Goal: Task Accomplishment & Management: Complete application form

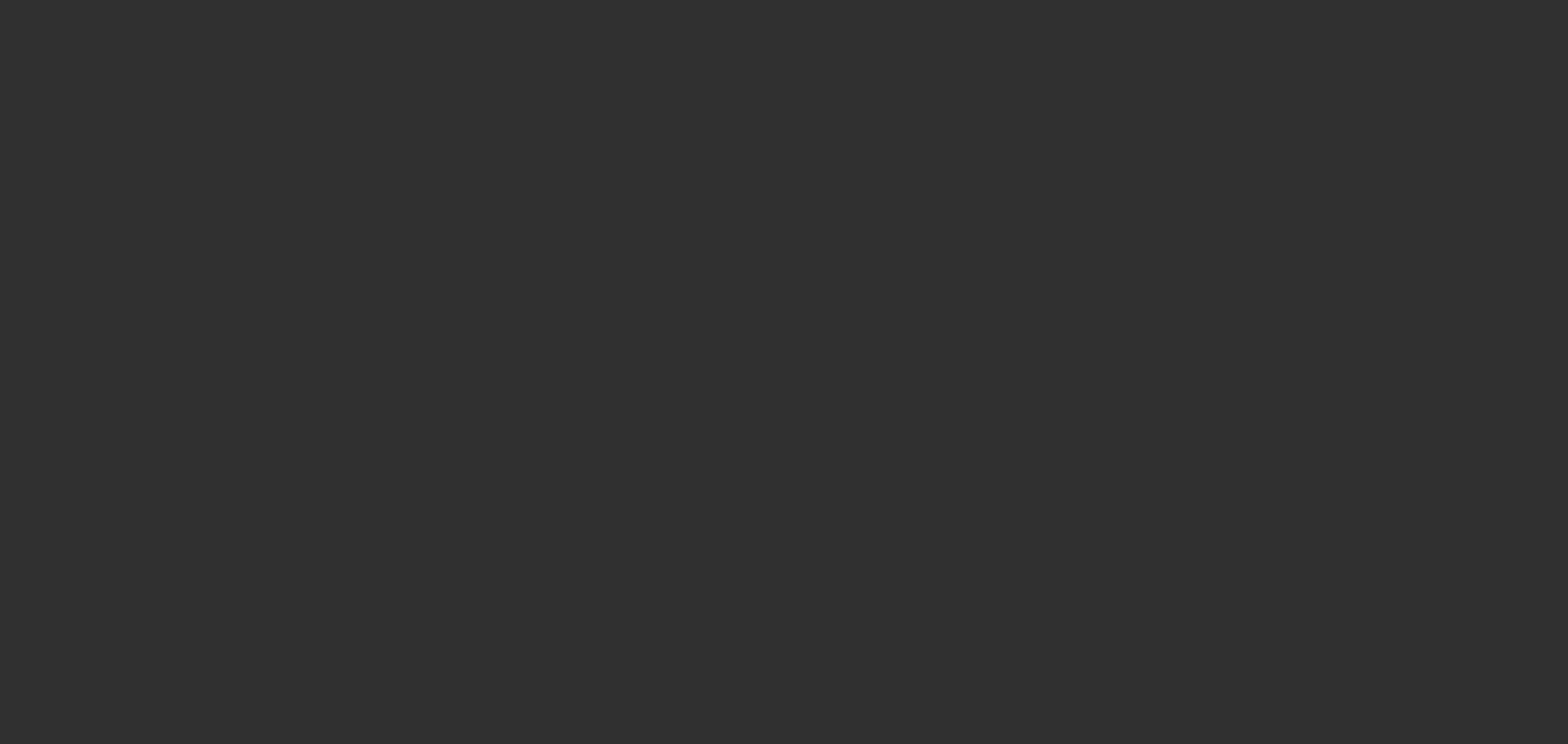
select select "10"
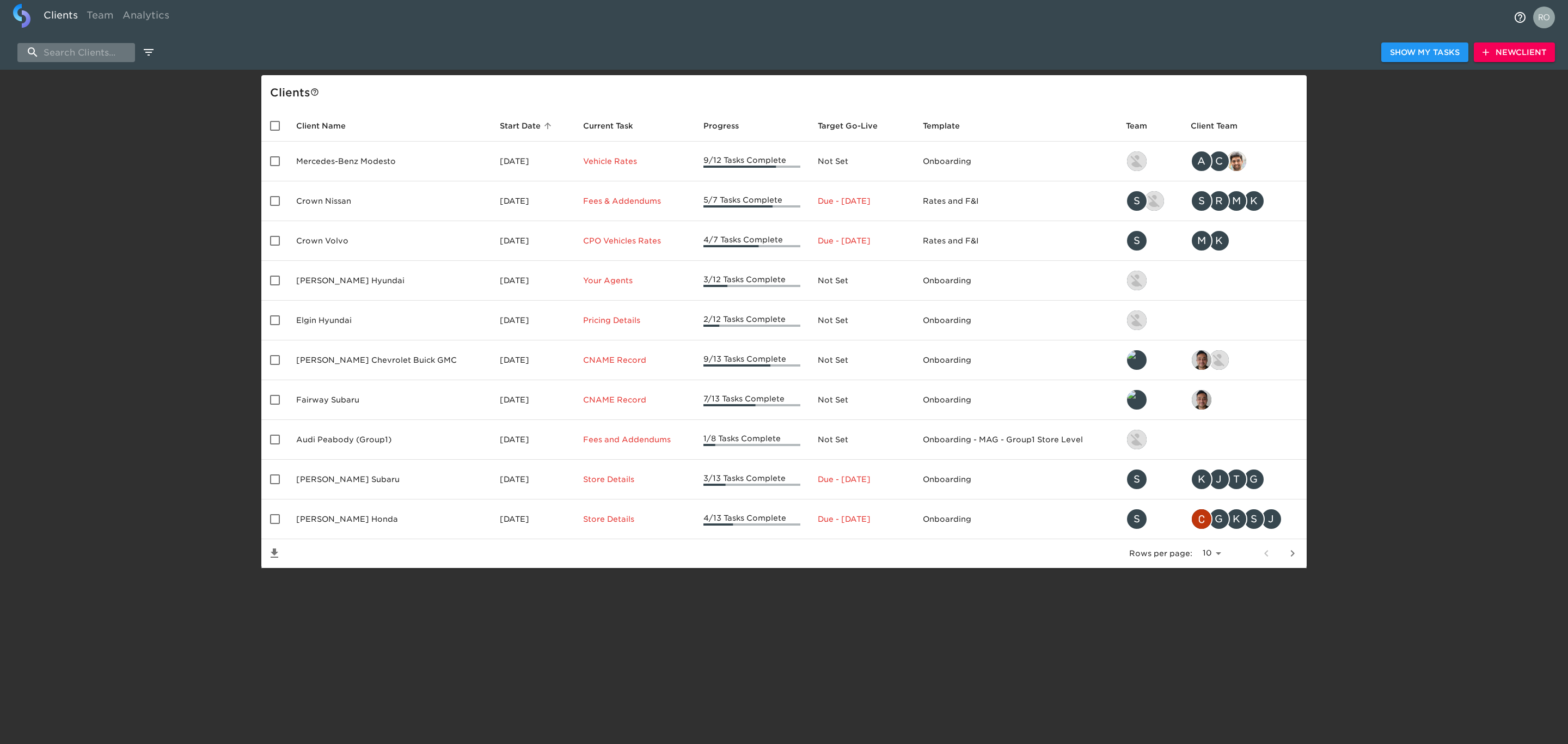
drag, startPoint x: 95, startPoint y: 53, endPoint x: 101, endPoint y: 53, distance: 6.0
click at [99, 53] on input "search" at bounding box center [76, 53] width 118 height 19
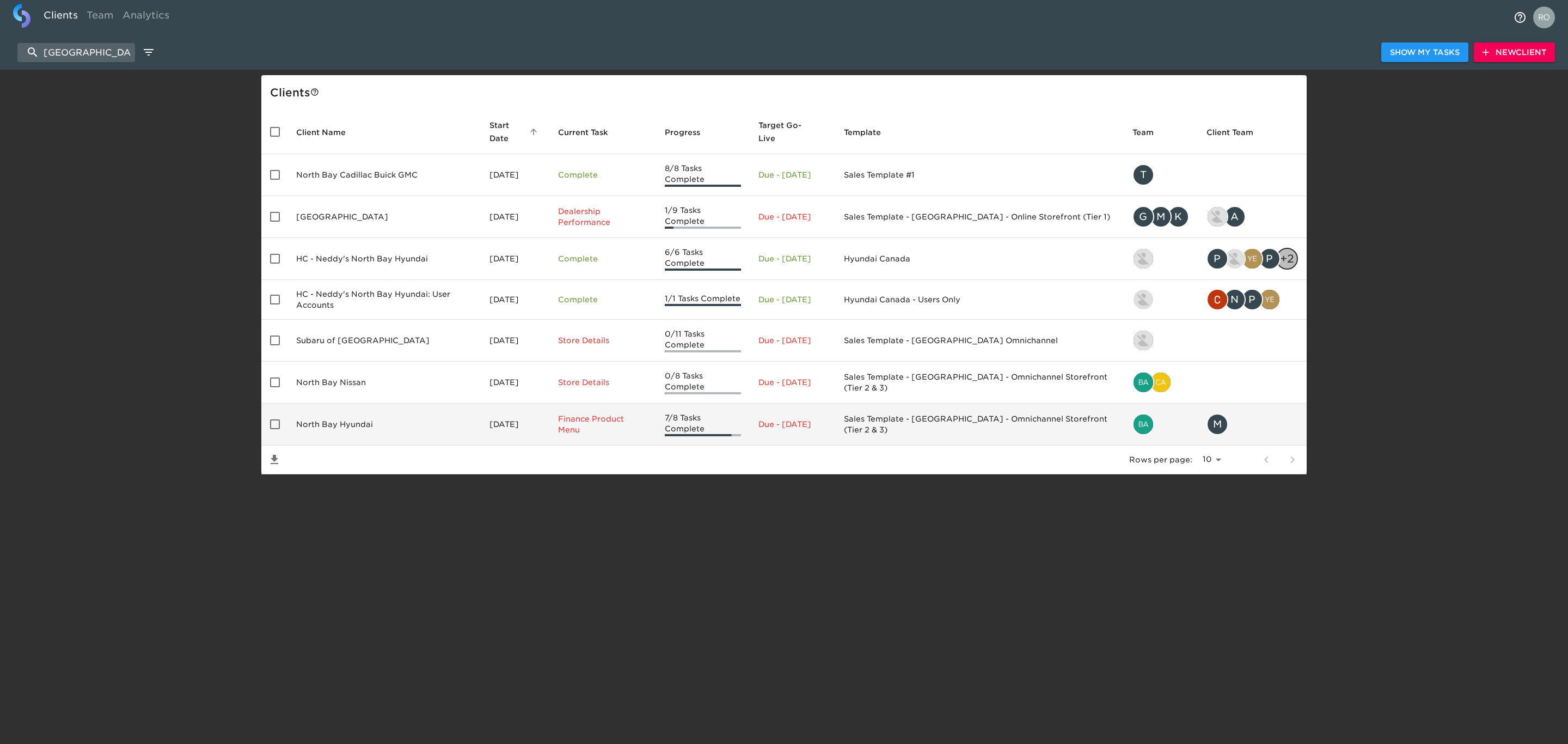
type input "[GEOGRAPHIC_DATA]"
click at [353, 410] on td "North Bay Hyundai" at bounding box center [384, 424] width 193 height 42
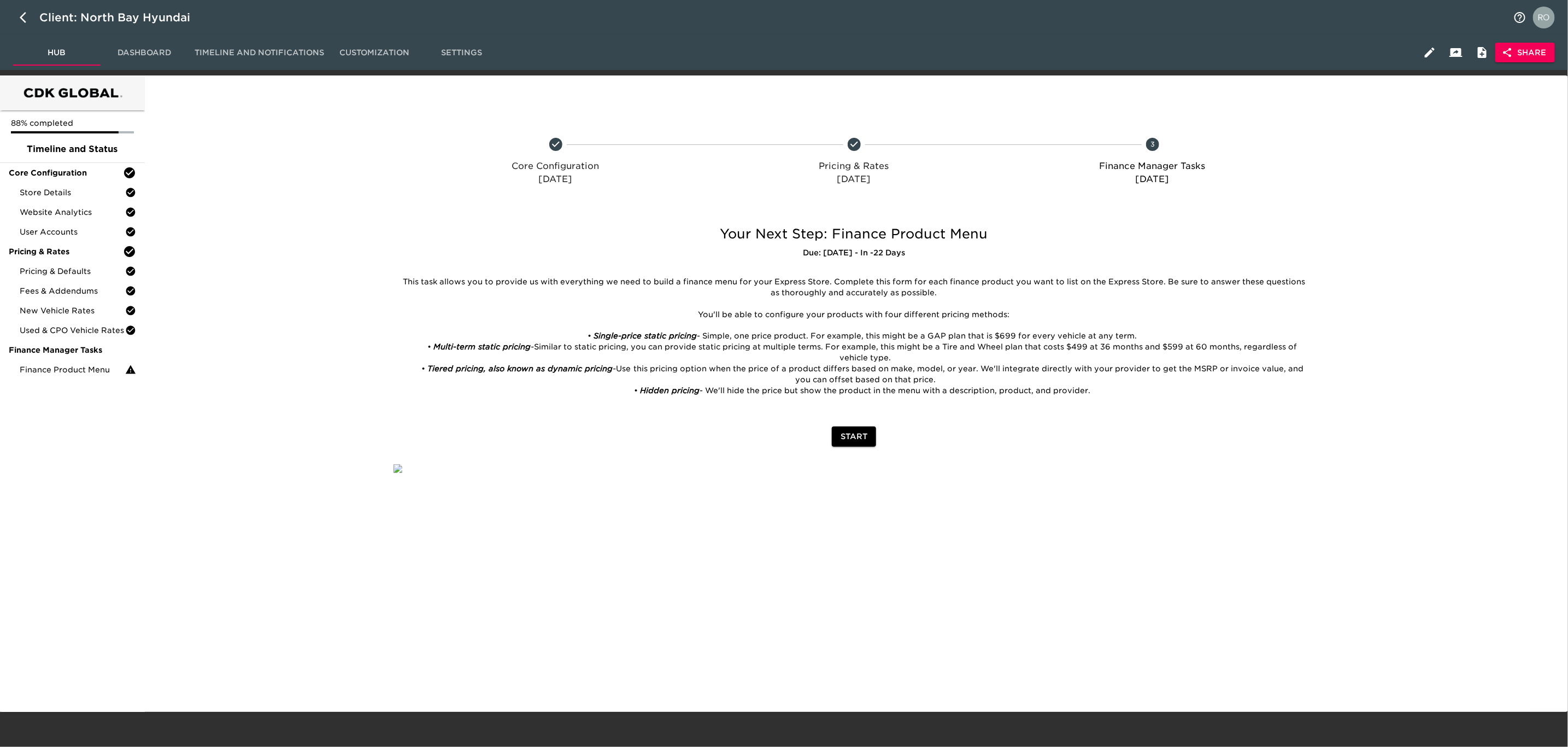
click at [1311, 48] on icon "button" at bounding box center [1507, 52] width 11 height 11
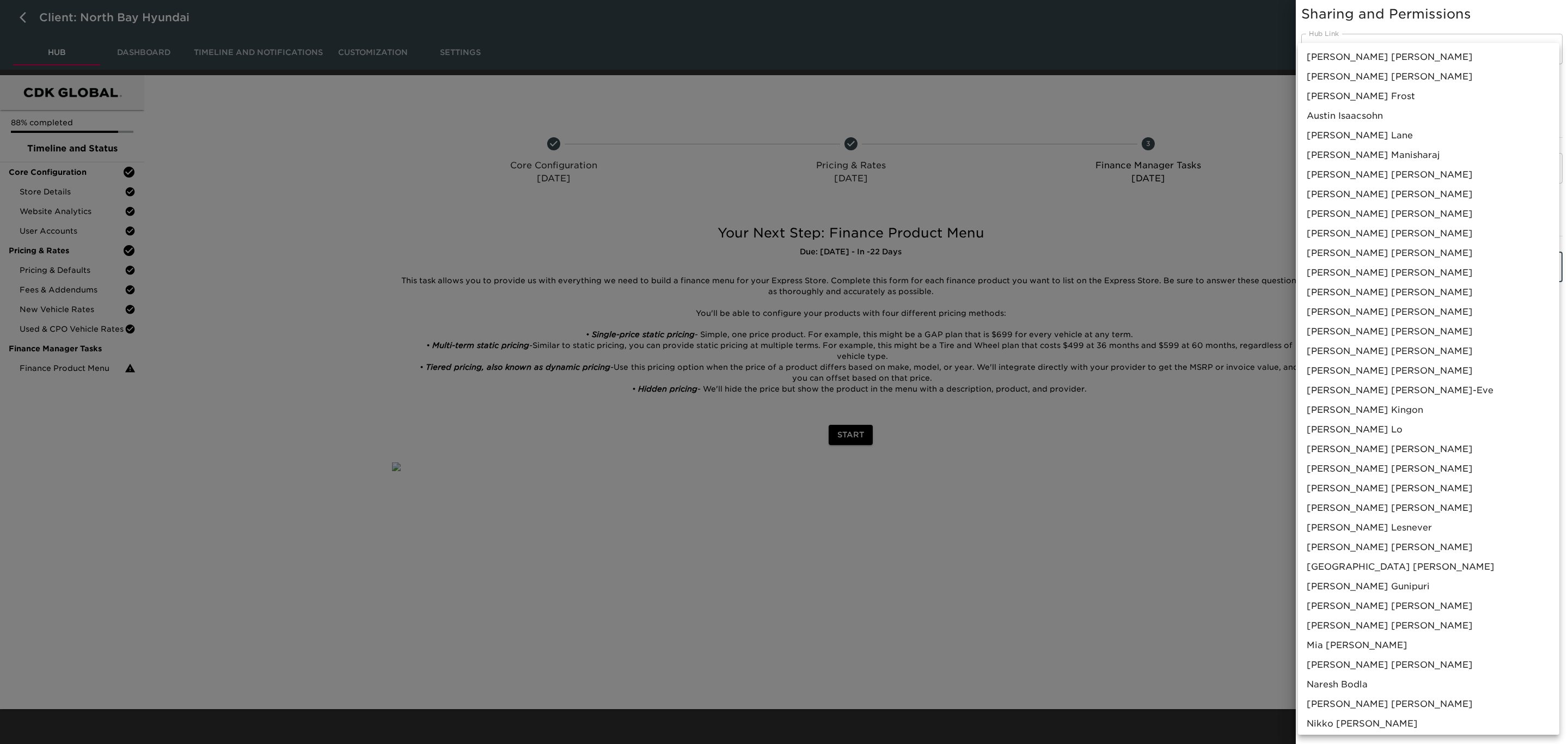
click at [1306, 275] on body "Client: North Bay Hyundai Hub Dashboard Timeline and Notifications Customizatio…" at bounding box center [784, 354] width 1568 height 709
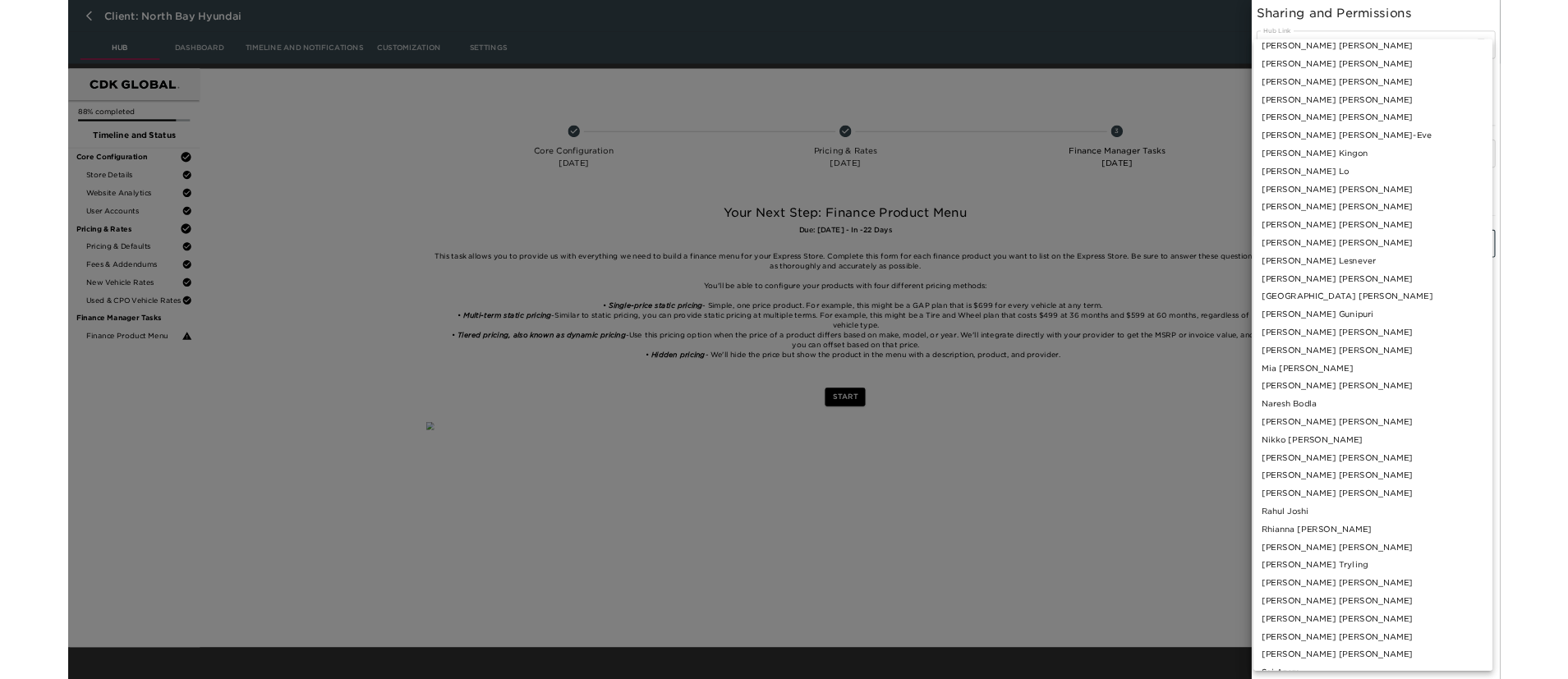
scroll to position [370, 0]
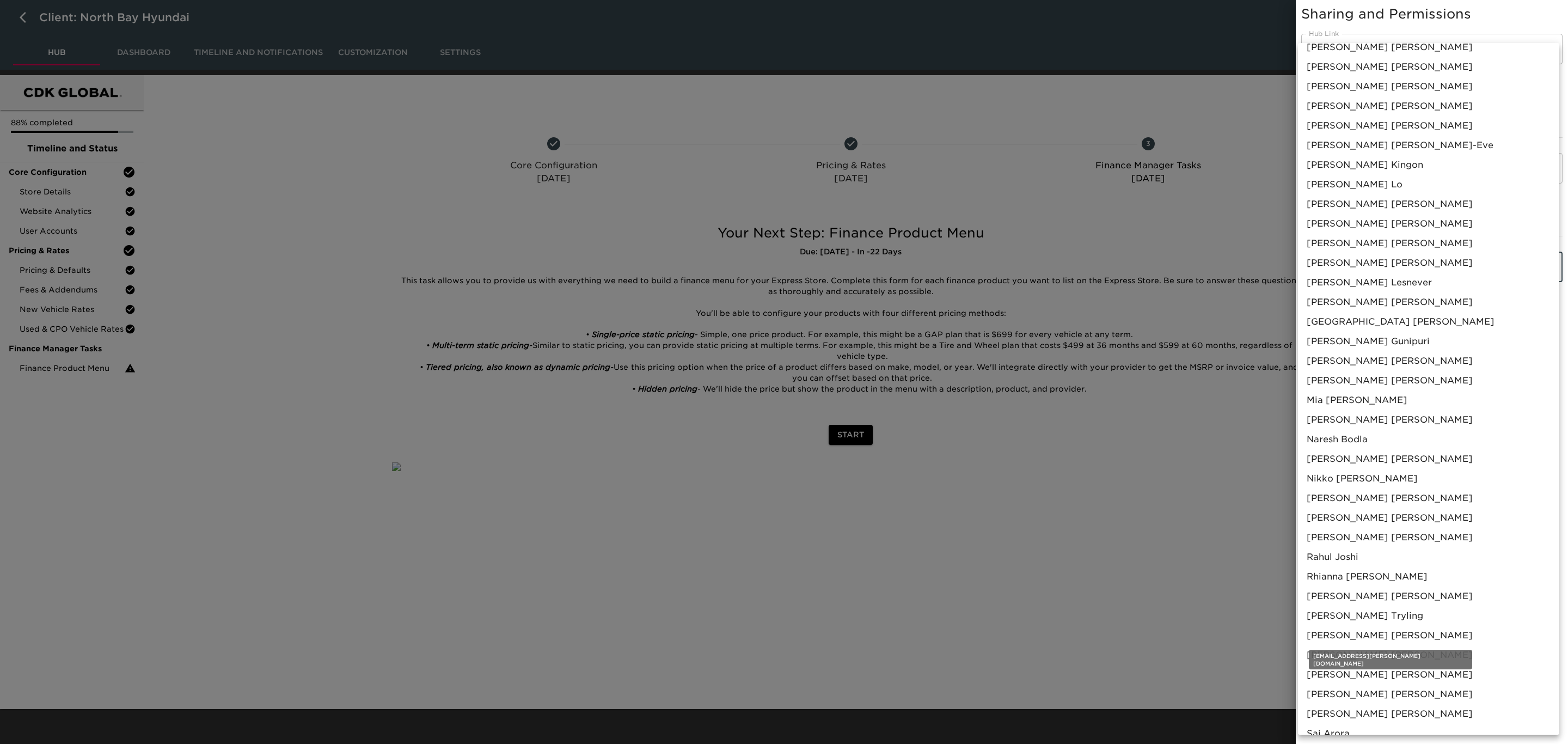
click at [1306, 619] on span "[PERSON_NAME] [PERSON_NAME]" at bounding box center [1389, 635] width 166 height 13
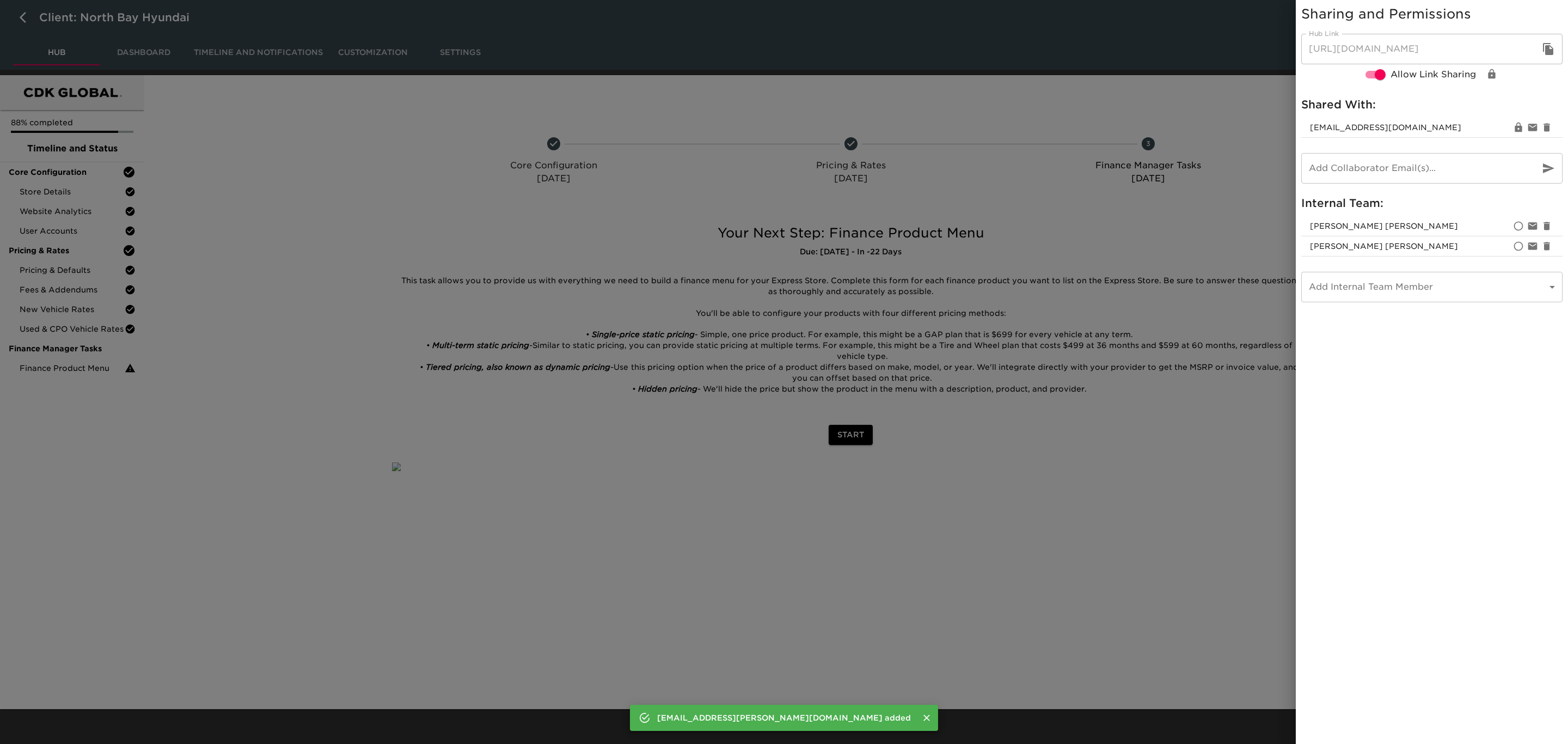
click at [1222, 232] on div at bounding box center [784, 372] width 1568 height 744
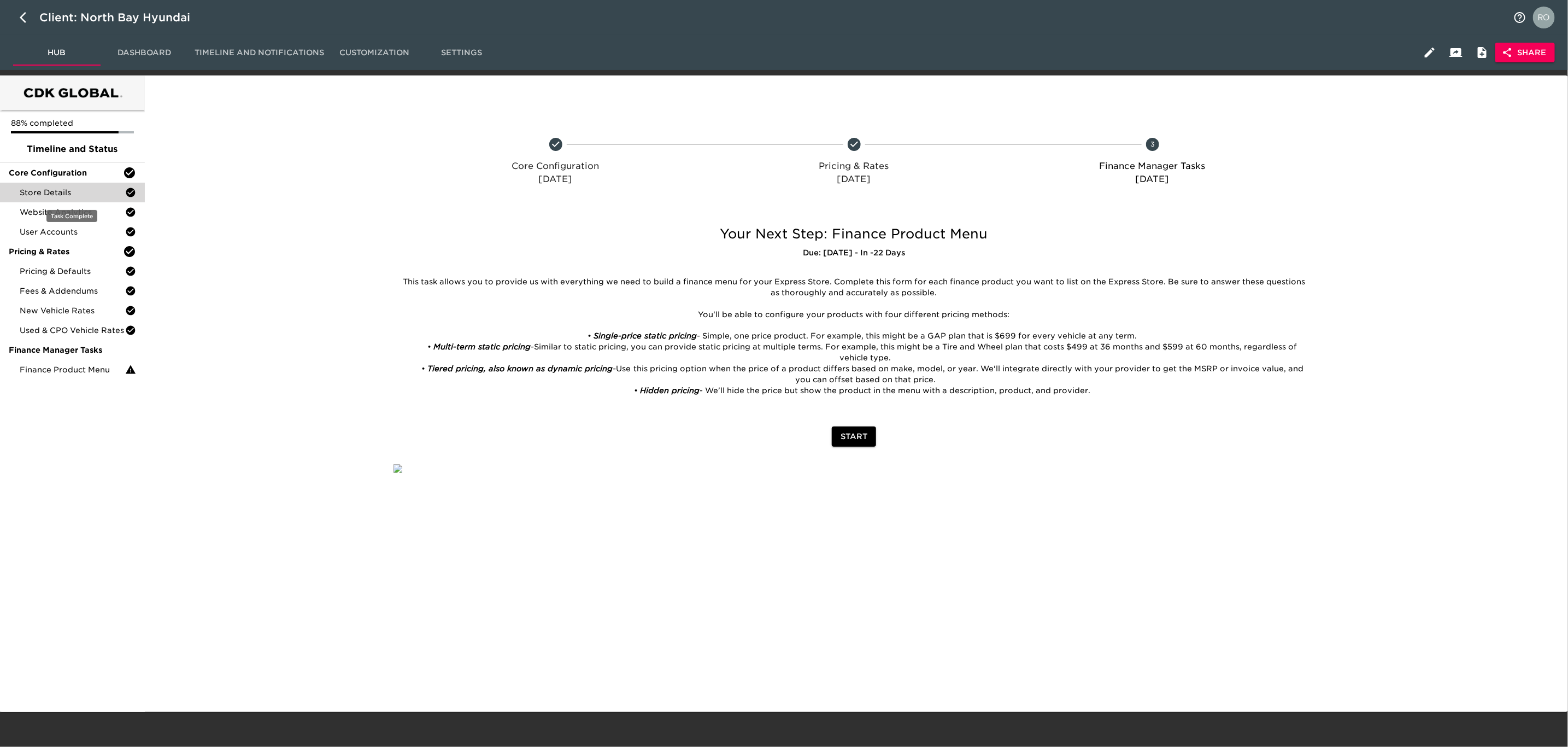
click at [84, 190] on span "Store Details" at bounding box center [72, 192] width 105 height 11
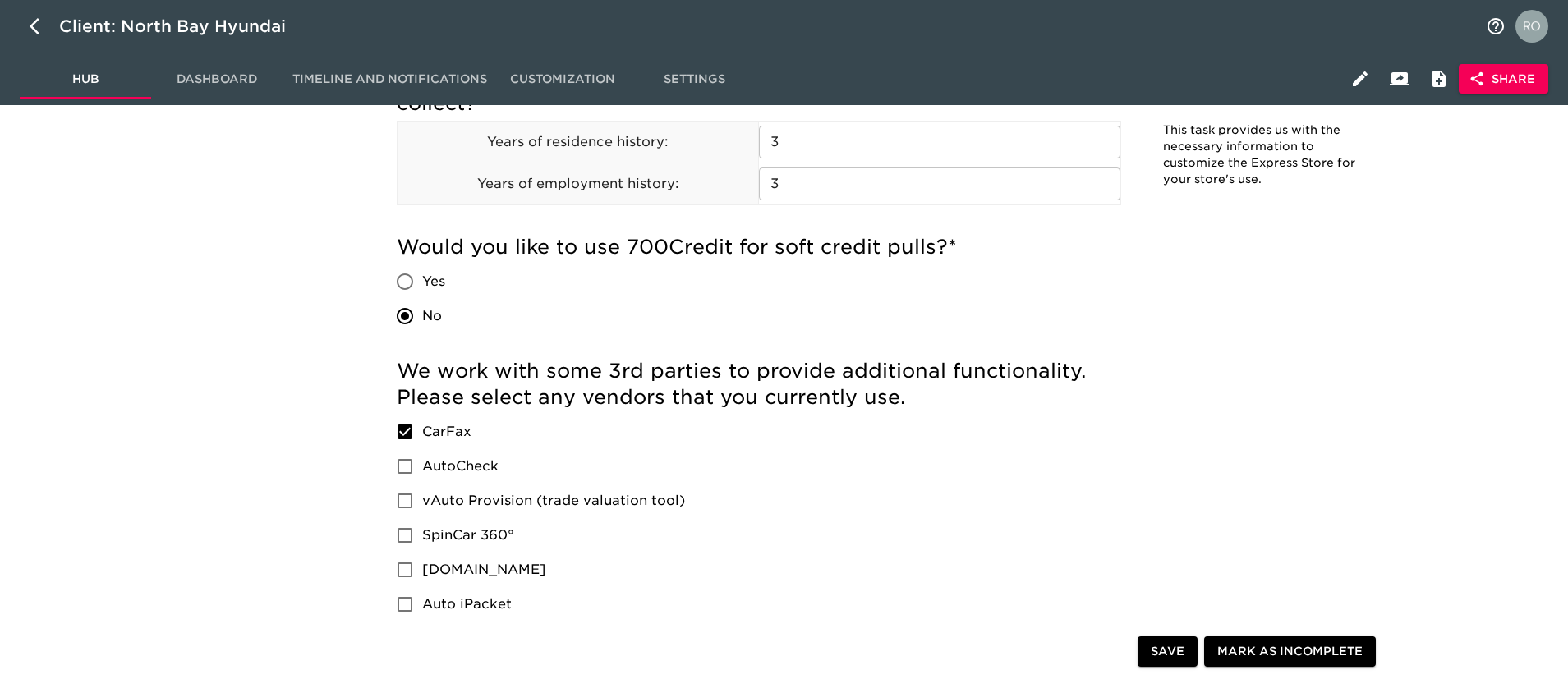
scroll to position [2339, 0]
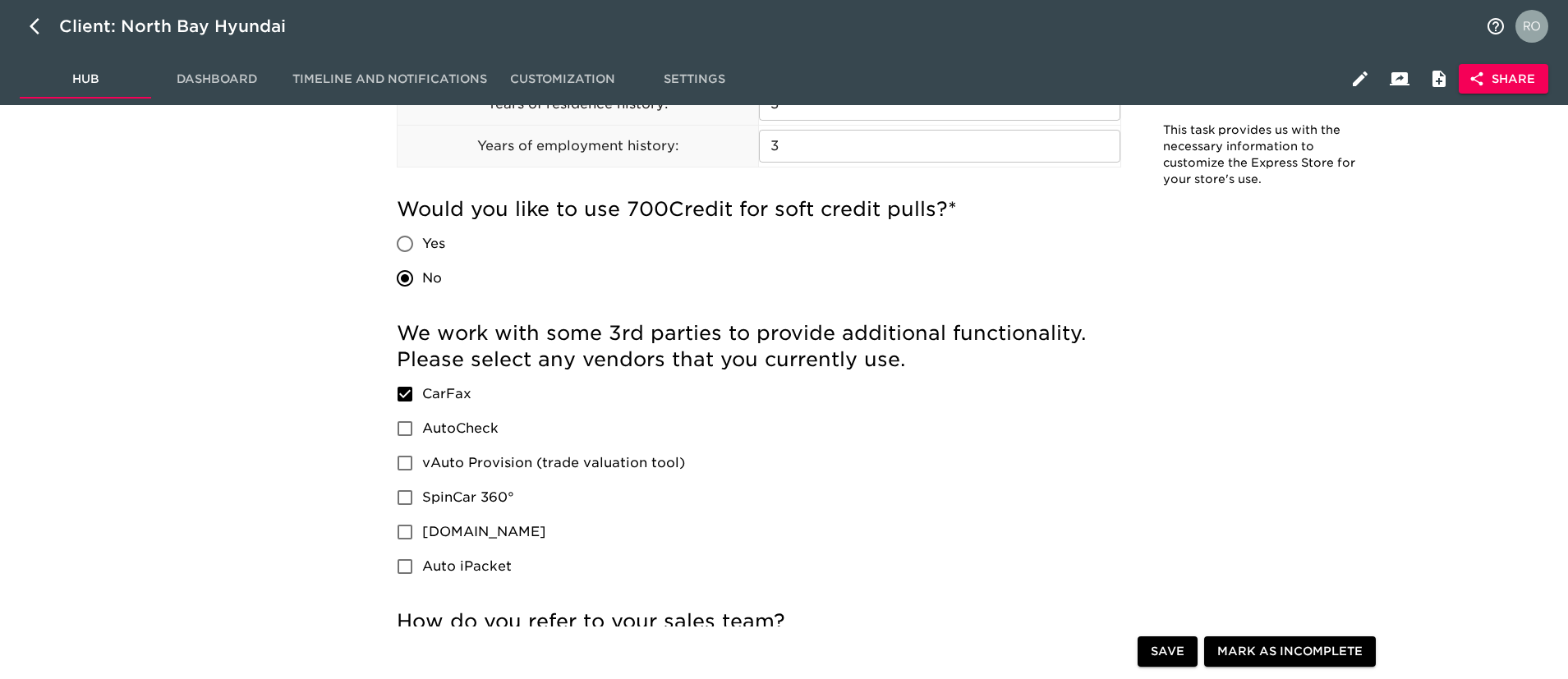
click at [936, 440] on div "We work with some 3rd parties to provide additional functionality. Please selec…" at bounding box center [759, 451] width 725 height 263
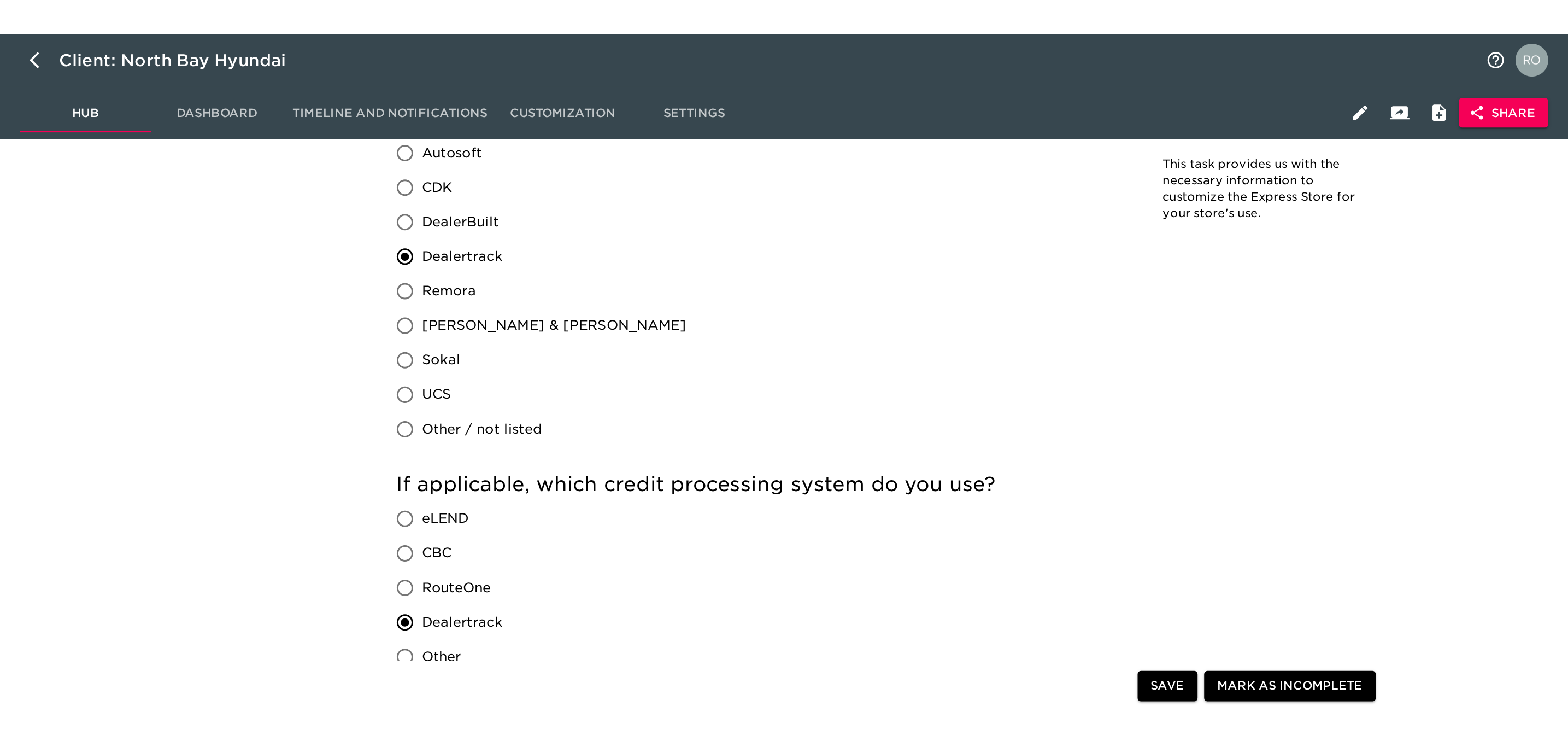
scroll to position [1066, 0]
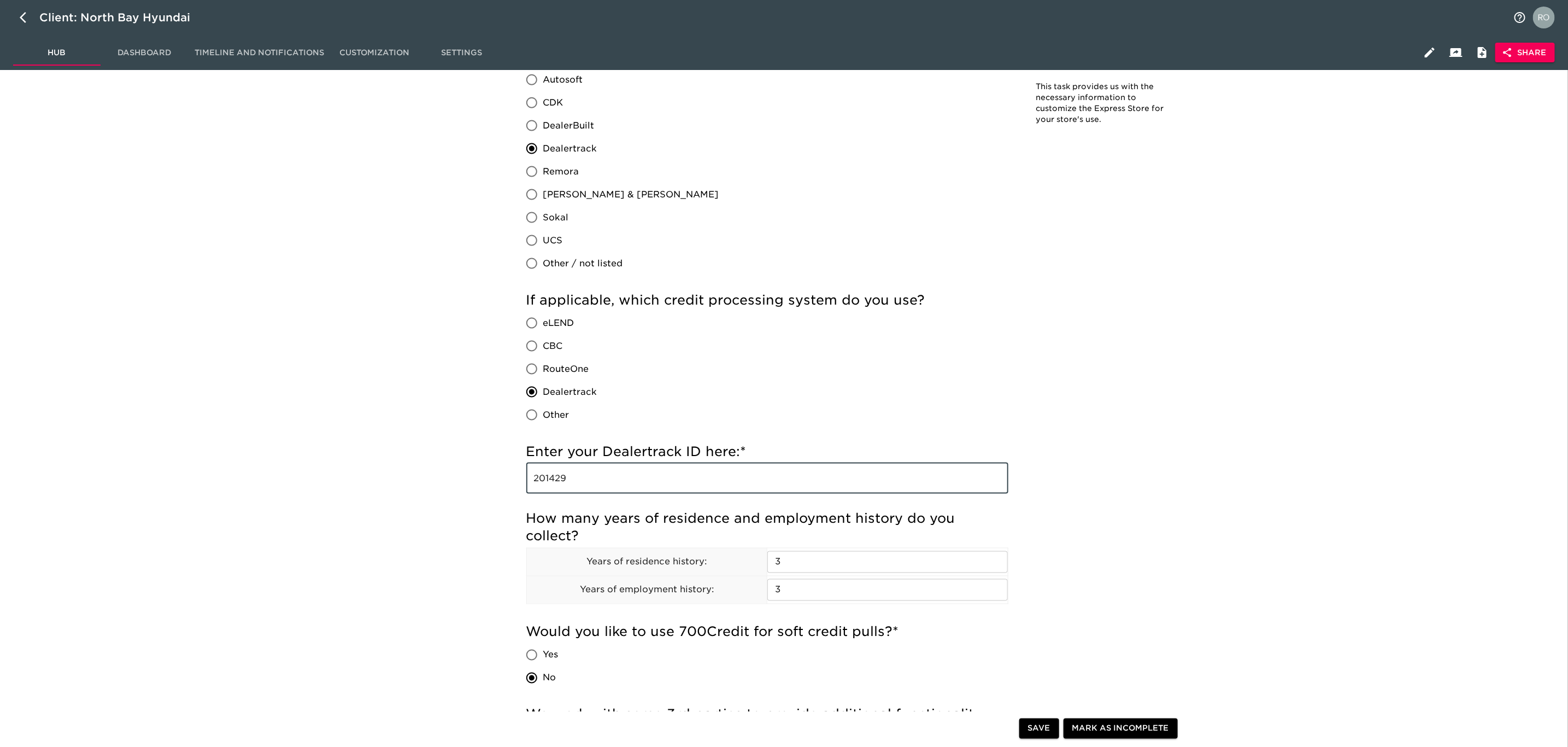
click at [558, 478] on input "201429" at bounding box center [767, 478] width 482 height 31
click at [1204, 213] on div "Store Details - Complete! Note: This task provides us with the necessary inform…" at bounding box center [854, 517] width 700 height 2980
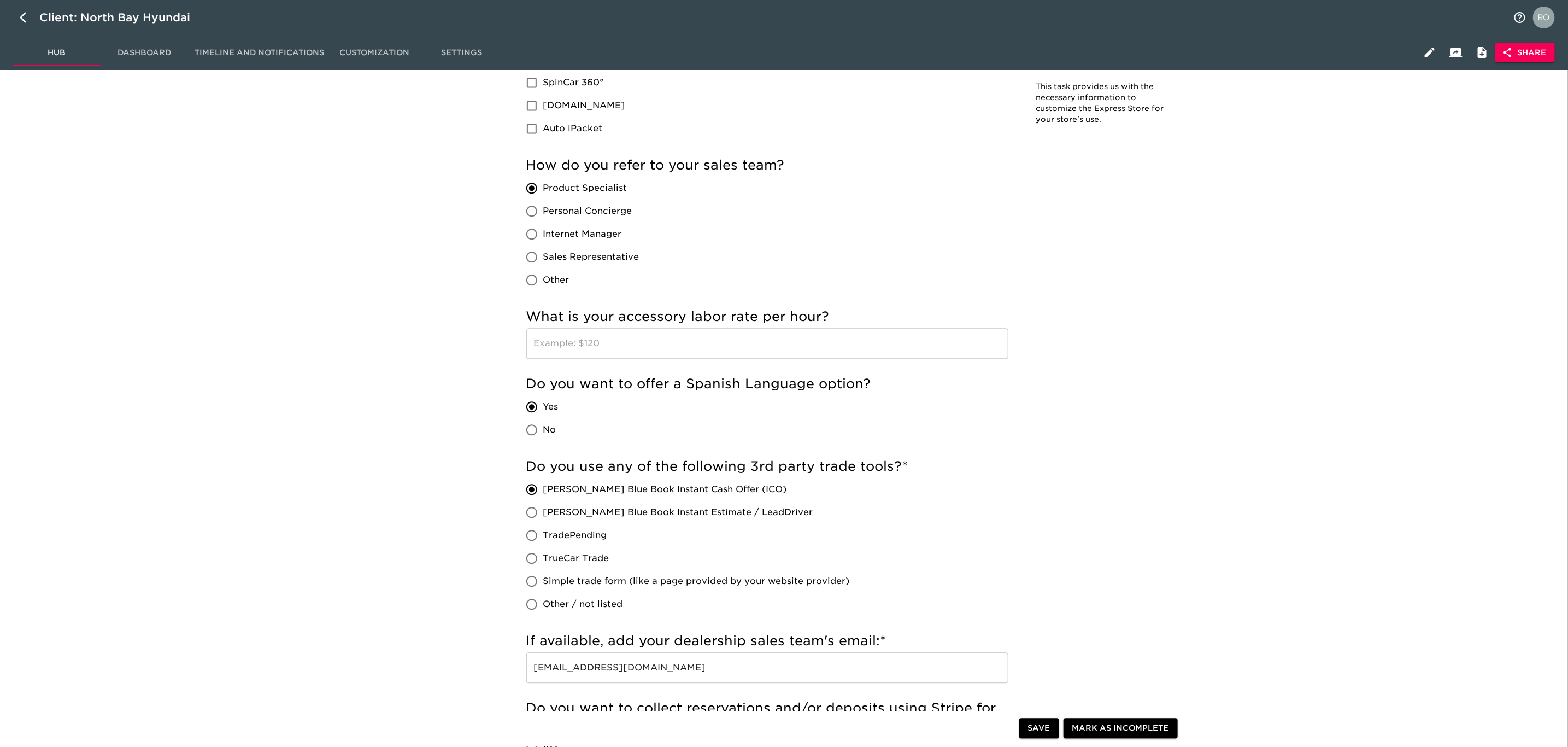
scroll to position [1846, 0]
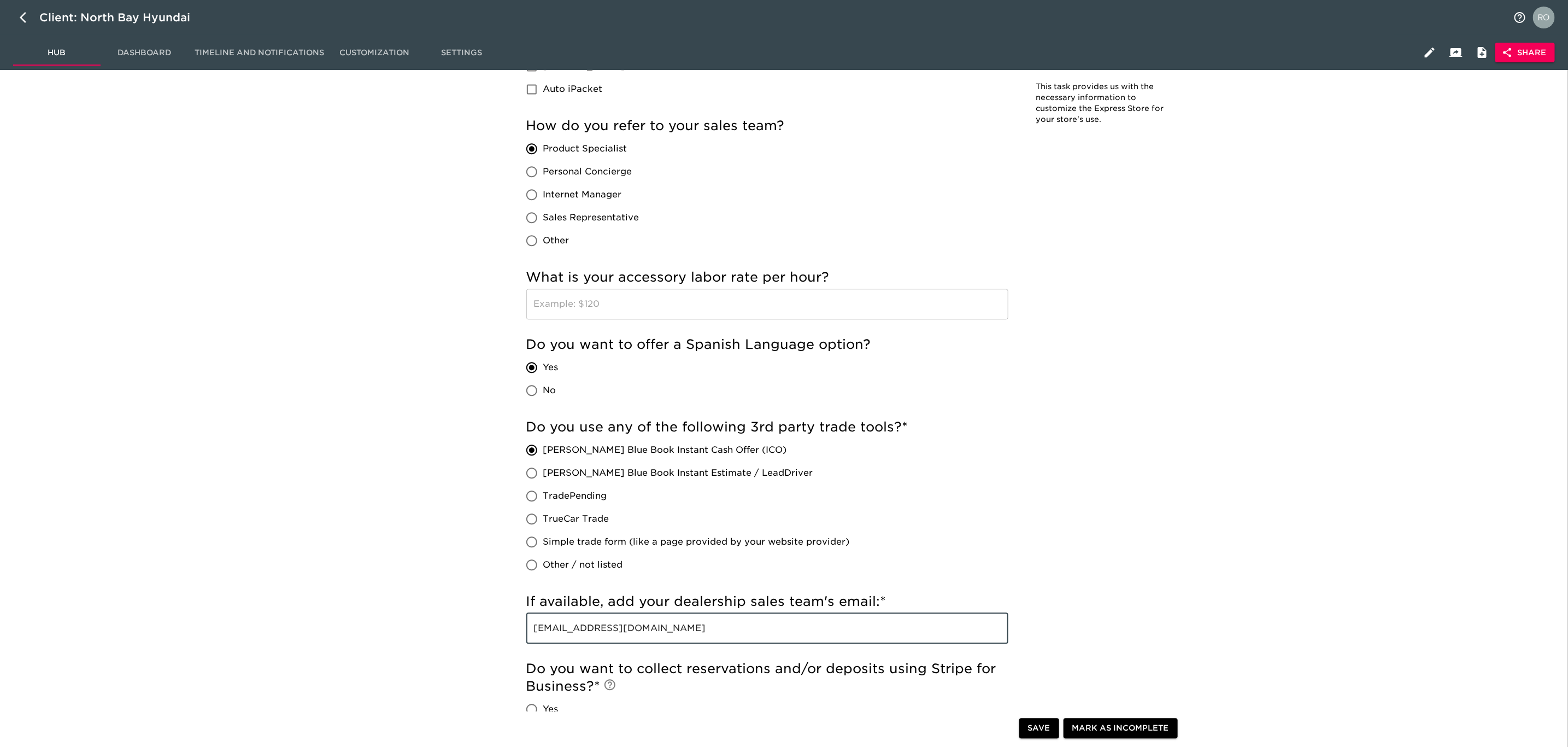
drag, startPoint x: 712, startPoint y: 630, endPoint x: 424, endPoint y: 643, distance: 288.3
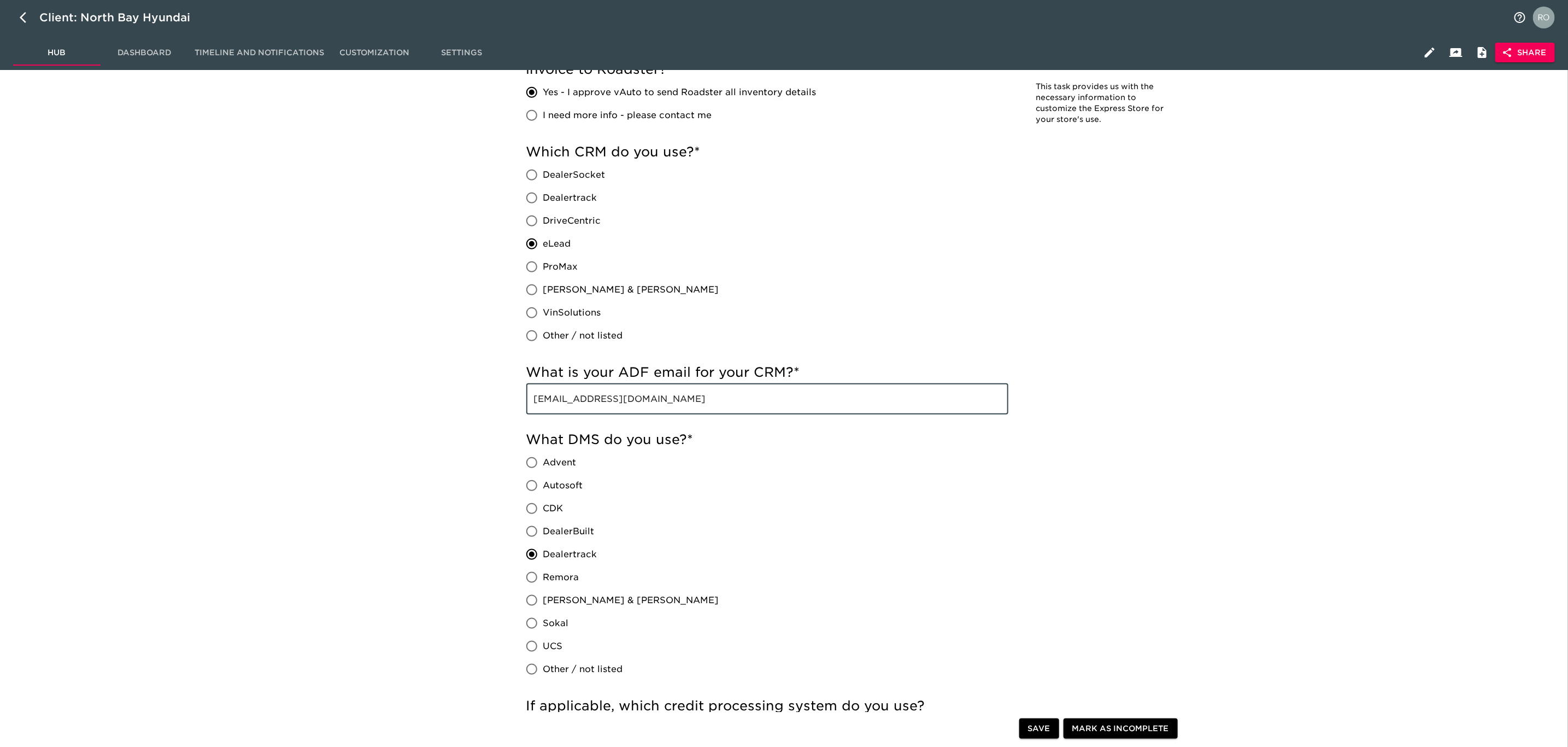
drag, startPoint x: 730, startPoint y: 397, endPoint x: 448, endPoint y: 427, distance: 283.6
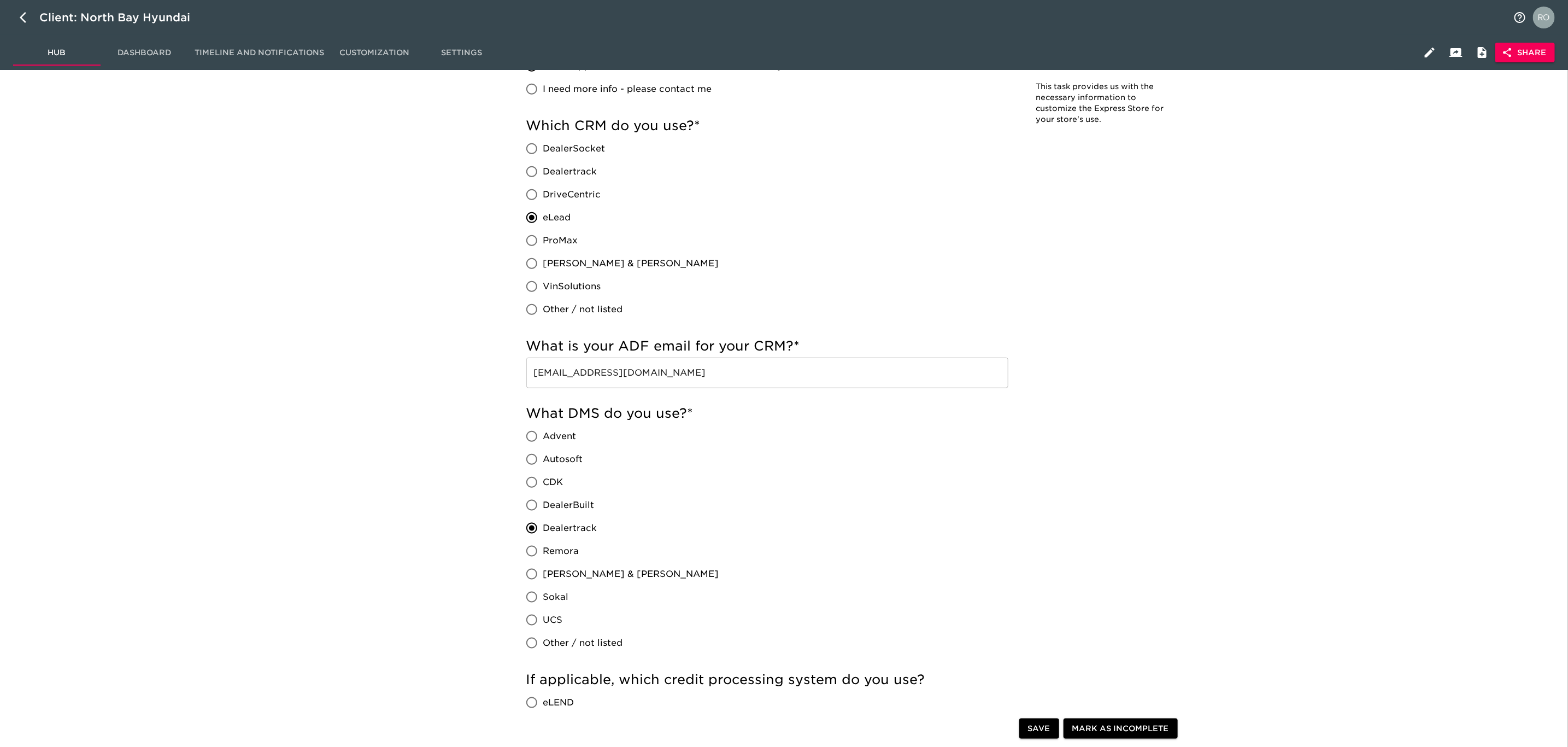
scroll to position [1600, 0]
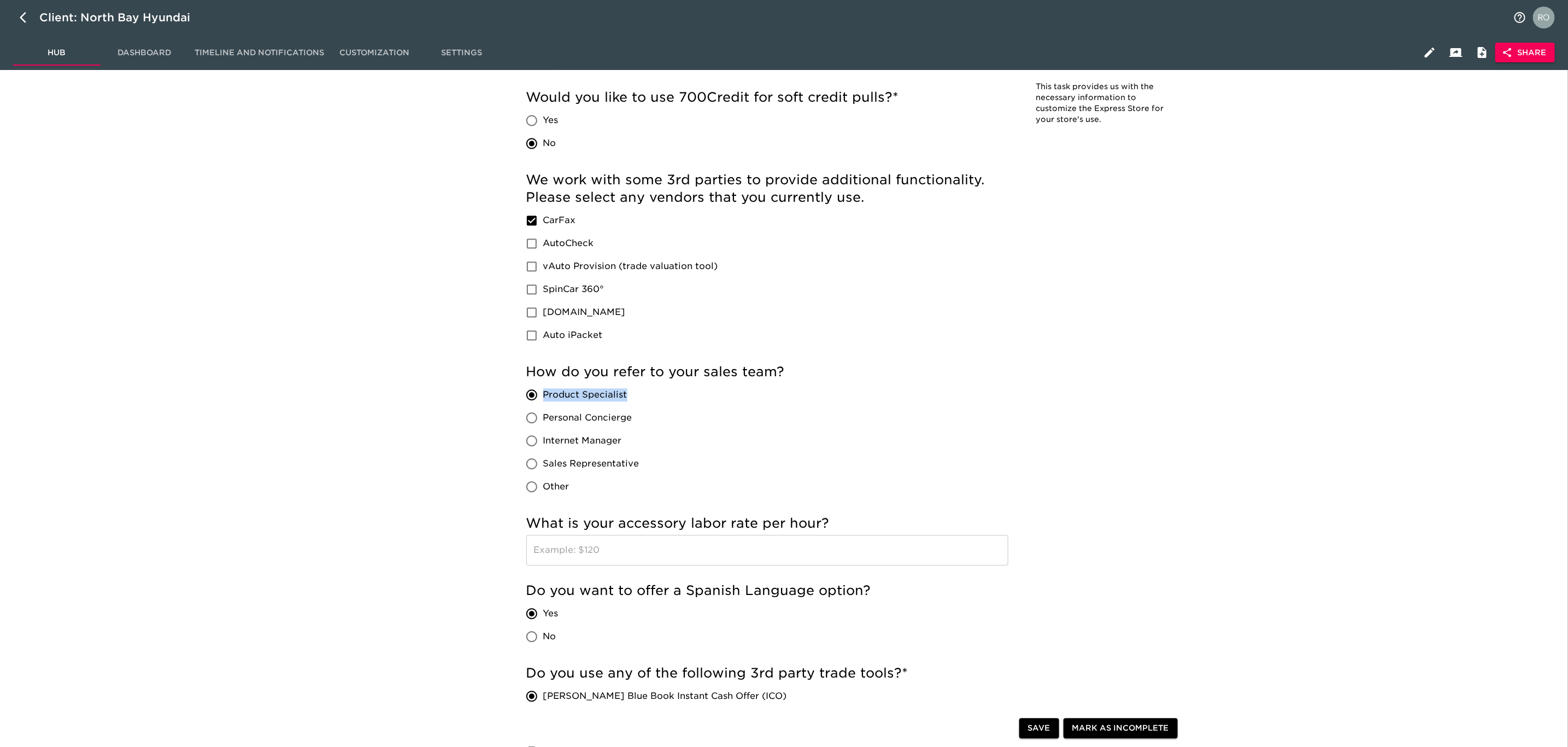
drag, startPoint x: 594, startPoint y: 391, endPoint x: 545, endPoint y: 393, distance: 49.0
click at [545, 393] on label "Product Specialist" at bounding box center [580, 395] width 119 height 23
copy span "Product Specialist"
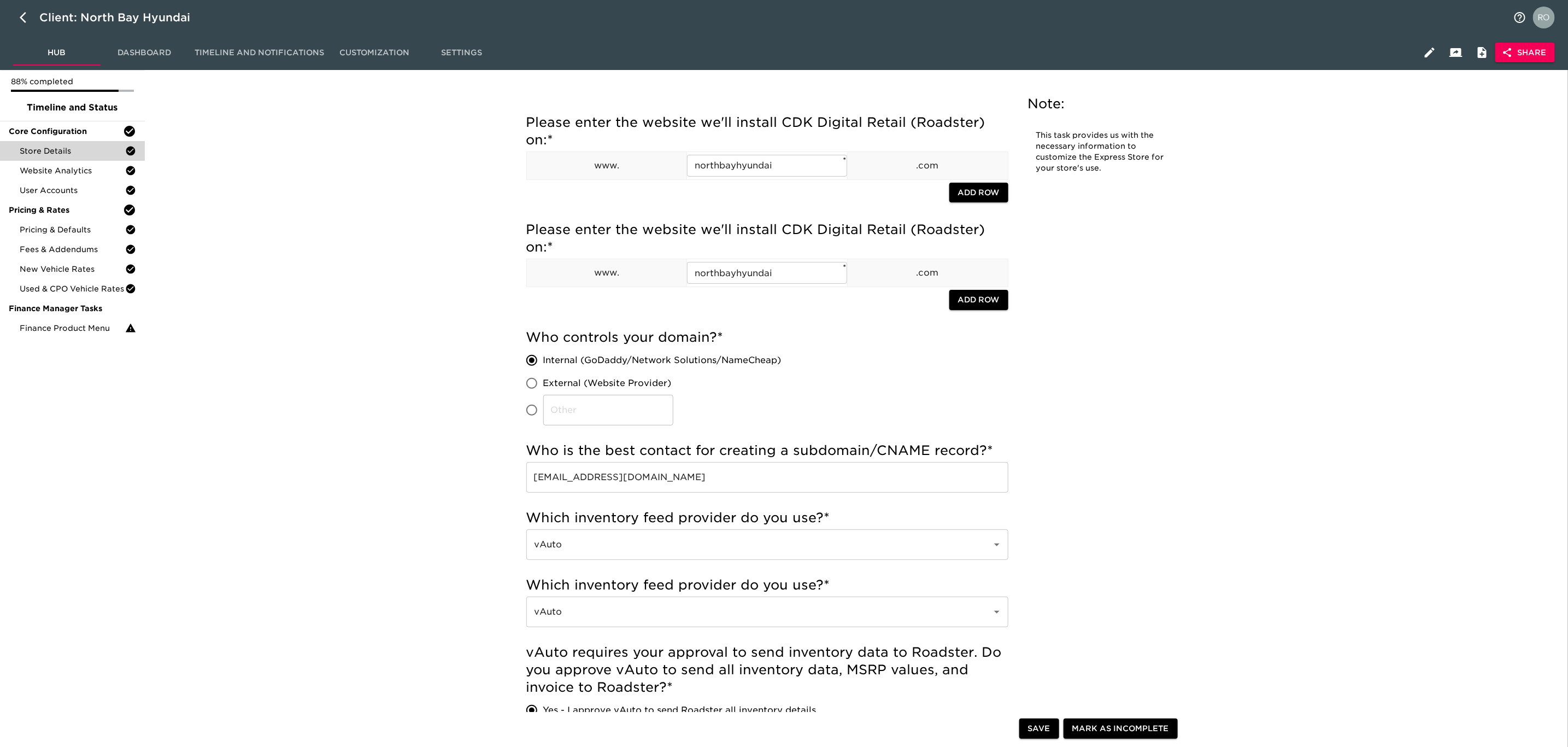
scroll to position [0, 0]
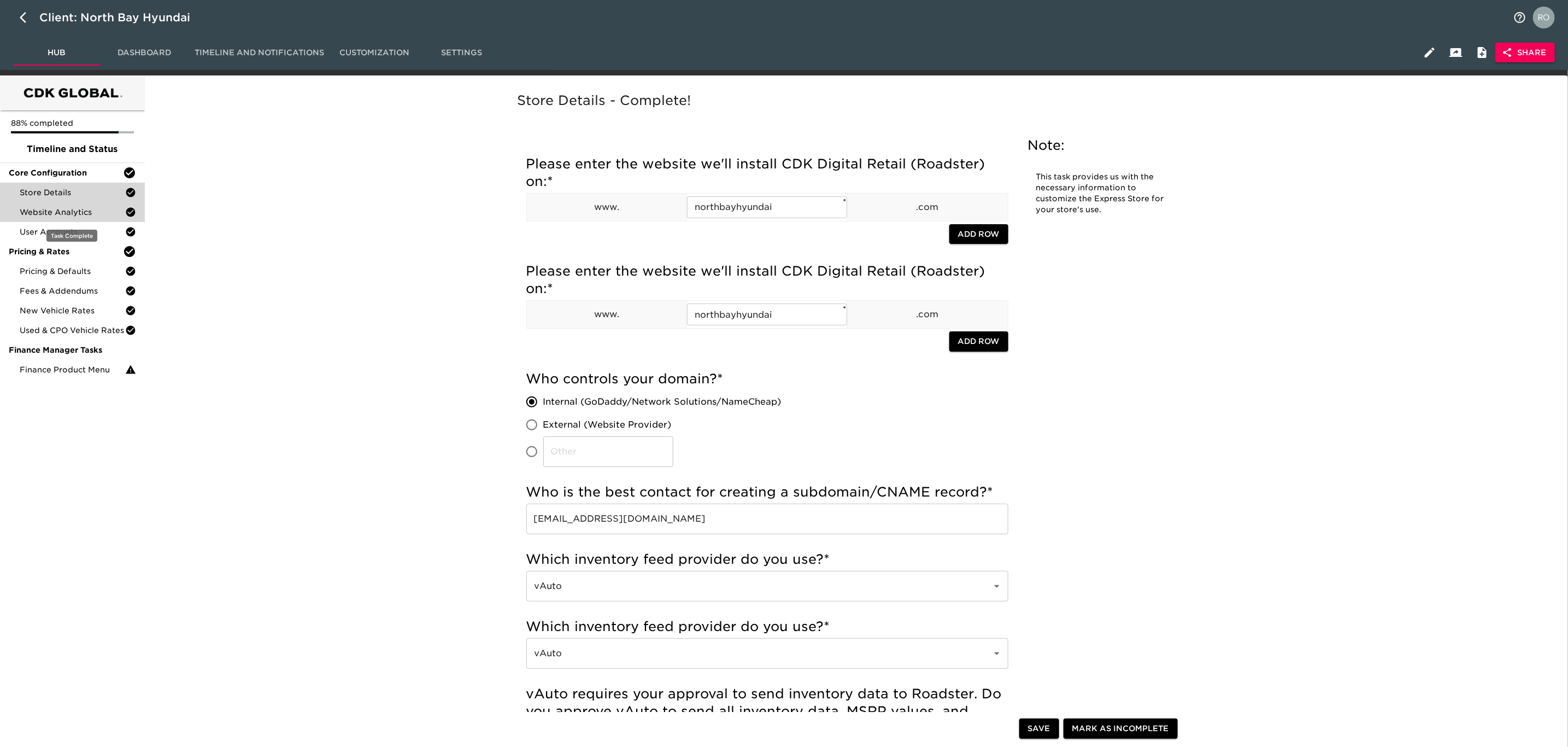
click at [43, 212] on span "Website Analytics" at bounding box center [72, 212] width 105 height 11
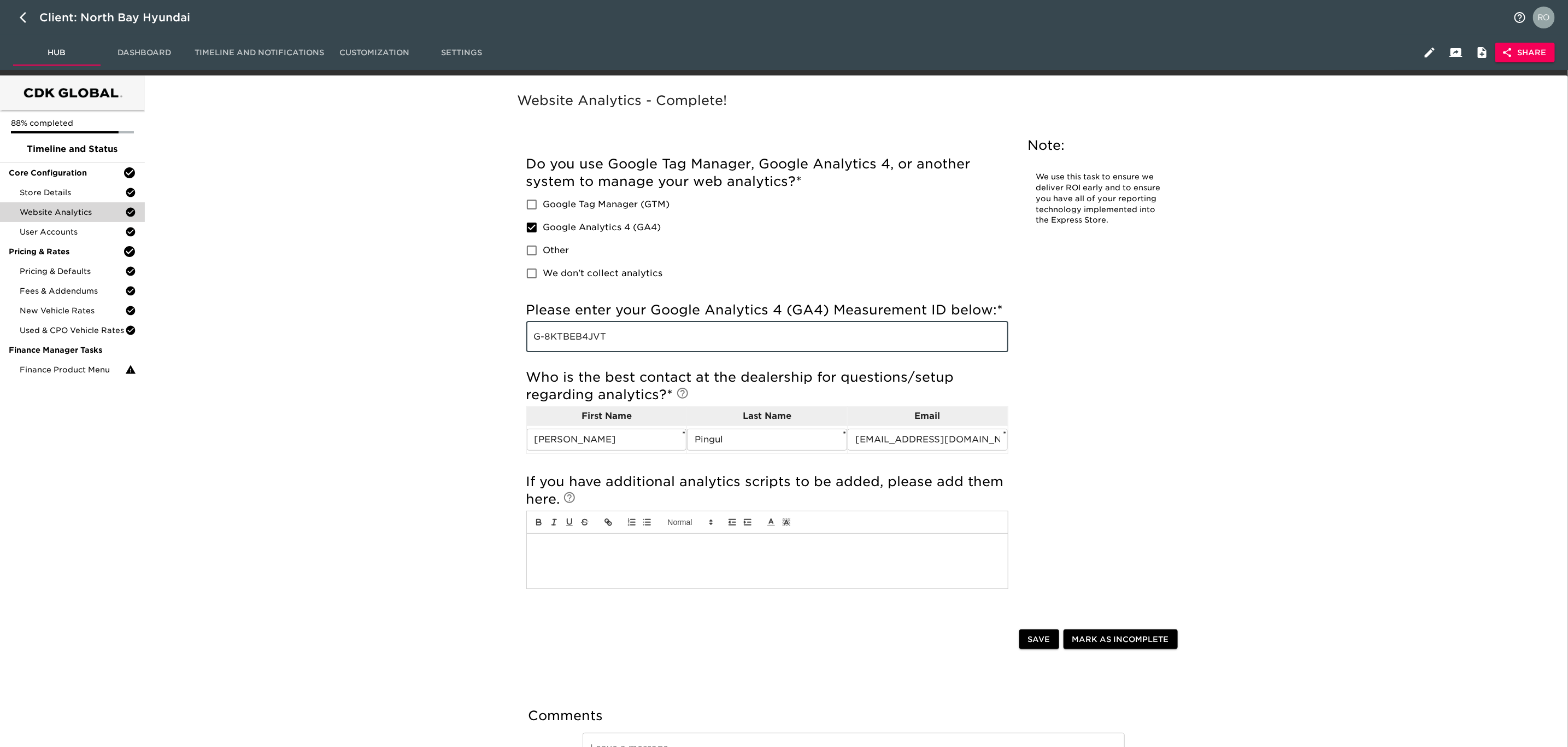
drag, startPoint x: 633, startPoint y: 335, endPoint x: 523, endPoint y: 320, distance: 111.0
click at [523, 320] on div "Incomplete: Please enter your Google Tag Manager (GTM) tracking ID below: Incom…" at bounding box center [767, 377] width 500 height 472
